Goal: Task Accomplishment & Management: Manage account settings

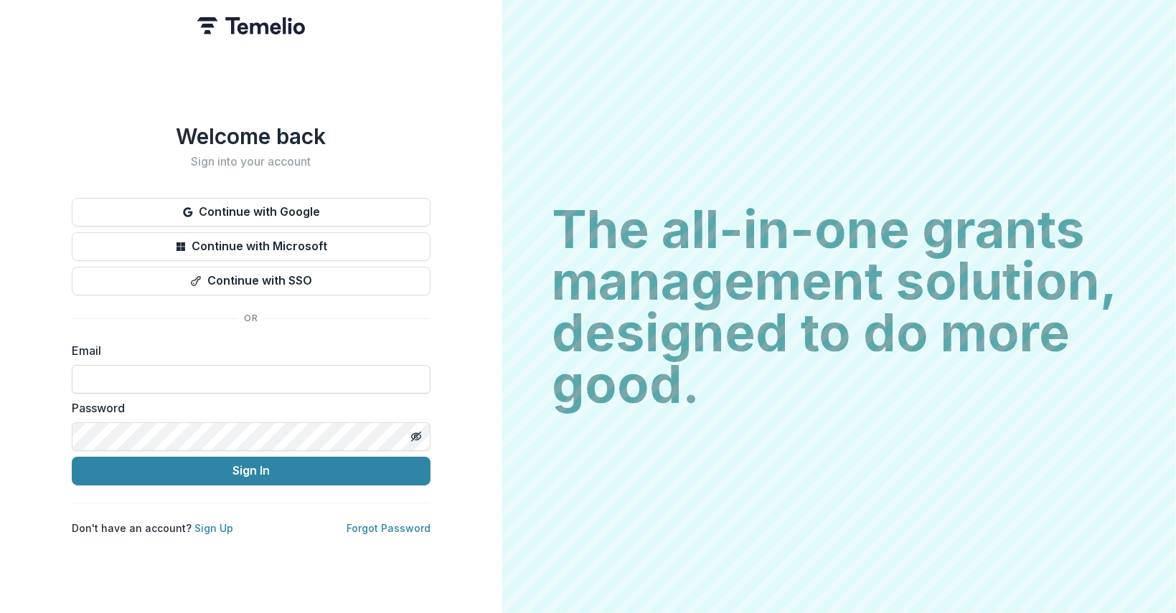
click at [153, 376] on input at bounding box center [251, 379] width 359 height 29
type input "**********"
click at [409, 432] on button "Toggle password visibility" at bounding box center [416, 436] width 23 height 23
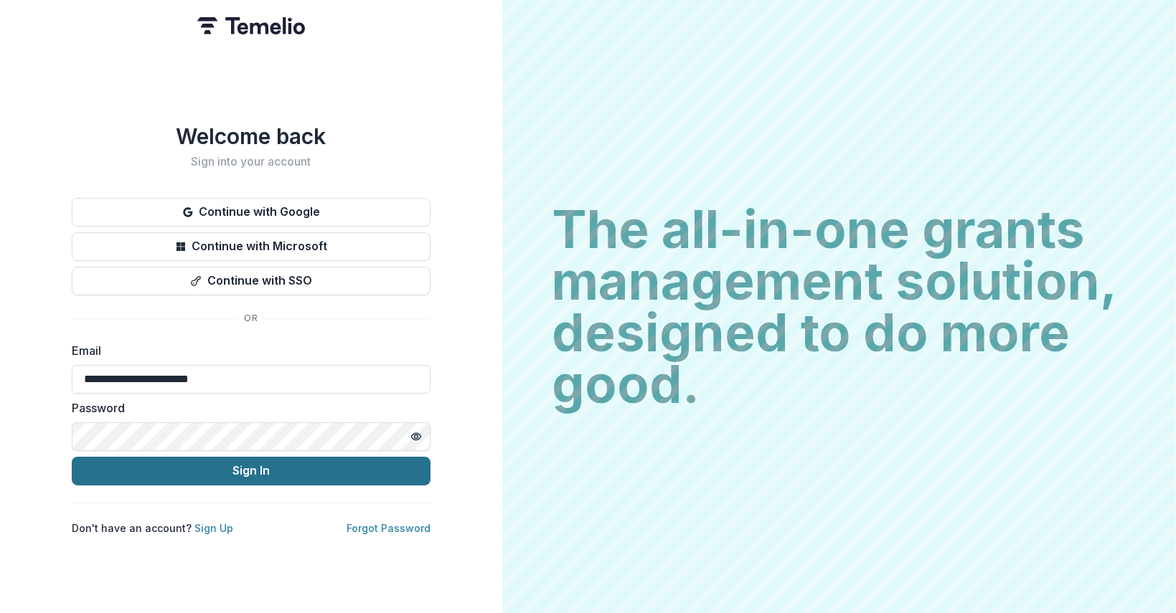
click at [329, 461] on button "Sign In" at bounding box center [251, 471] width 359 height 29
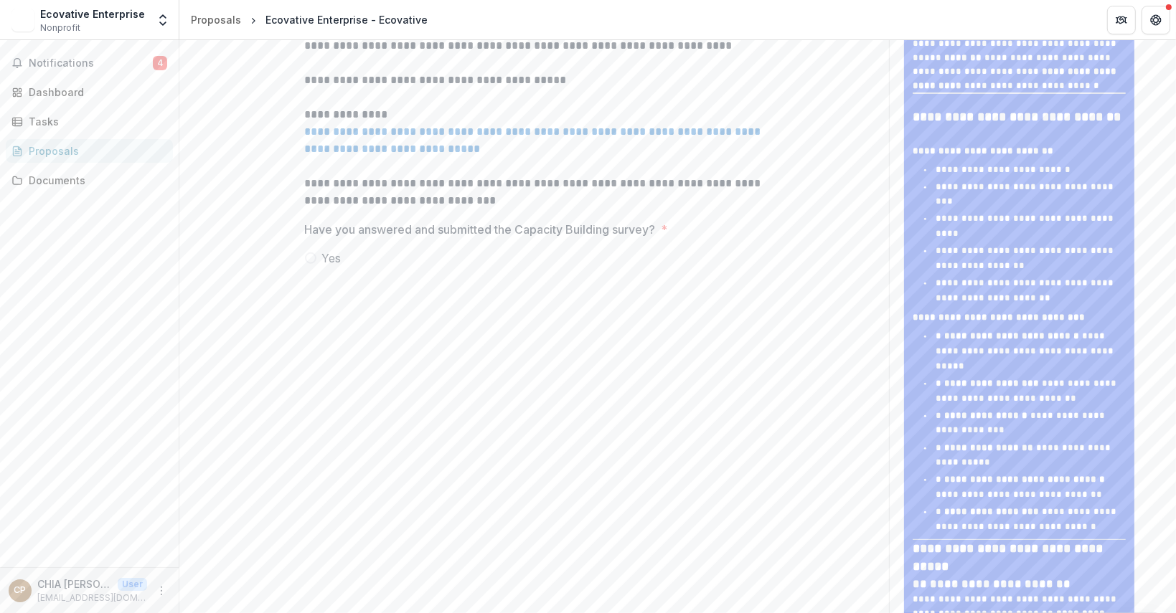
scroll to position [646, 0]
click at [118, 184] on div "Documents" at bounding box center [95, 180] width 133 height 15
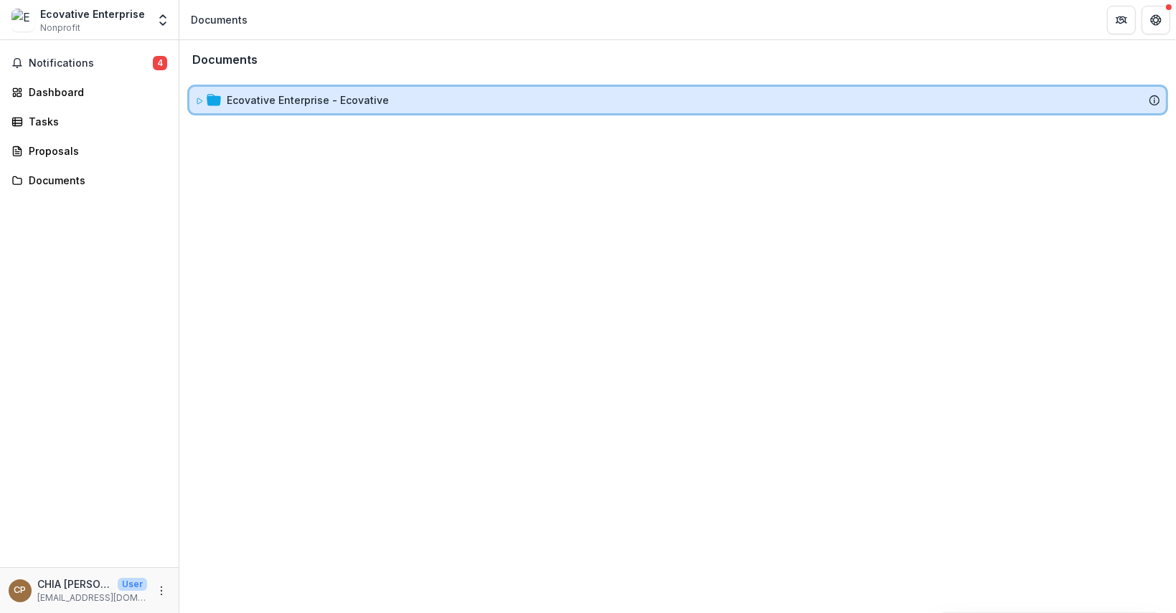
click at [212, 108] on div "Ecovative Enterprise - Ecovative" at bounding box center [677, 100] width 976 height 27
